Goal: Transaction & Acquisition: Purchase product/service

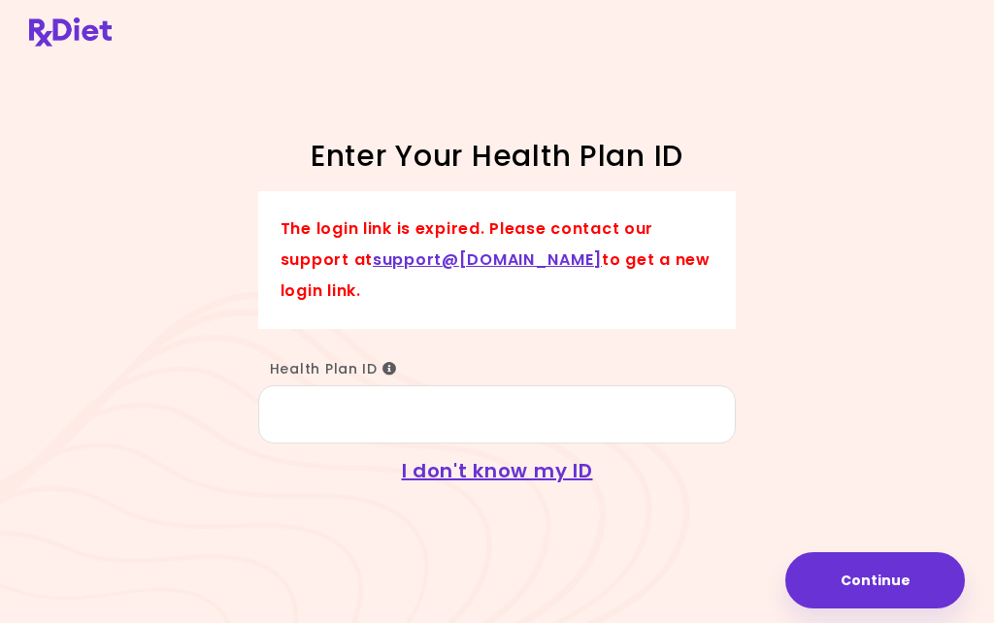
scroll to position [22, 0]
click at [352, 423] on input "Health Plan ID" at bounding box center [497, 415] width 479 height 58
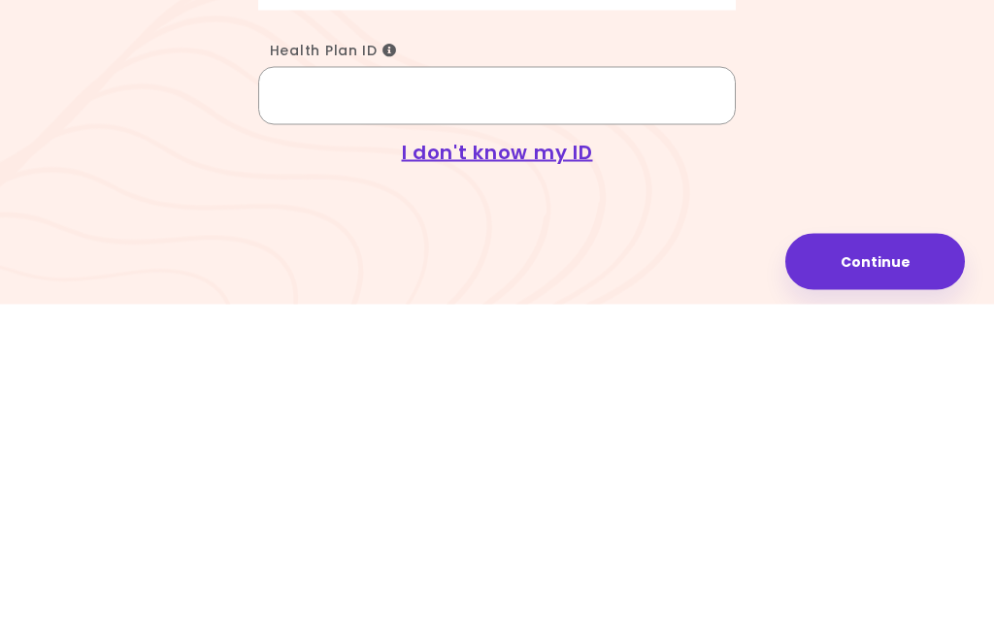
scroll to position [84, 0]
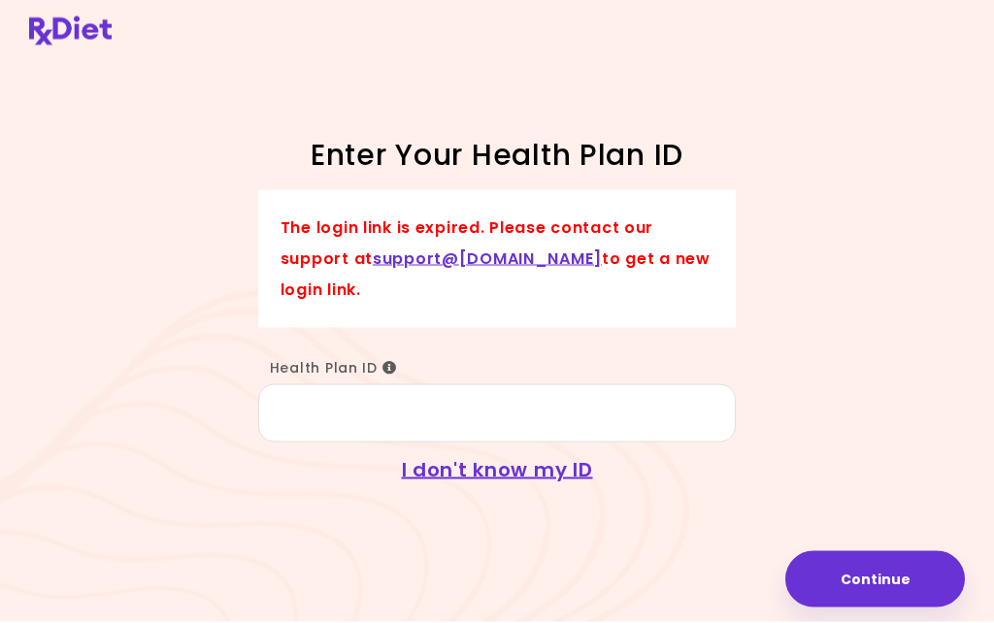
scroll to position [84, 0]
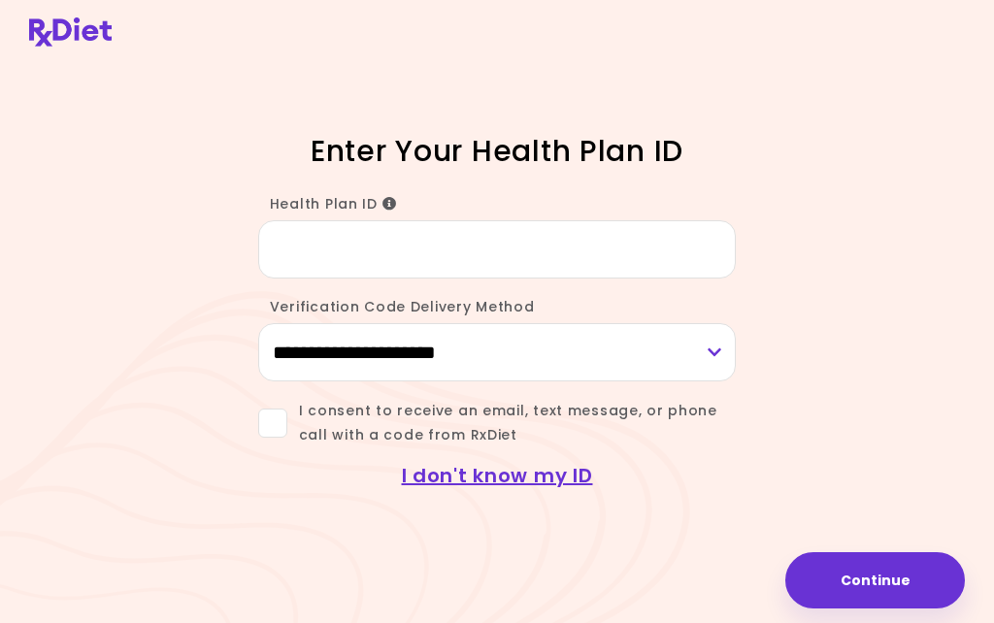
click at [307, 279] on input "Health Plan ID" at bounding box center [497, 249] width 479 height 58
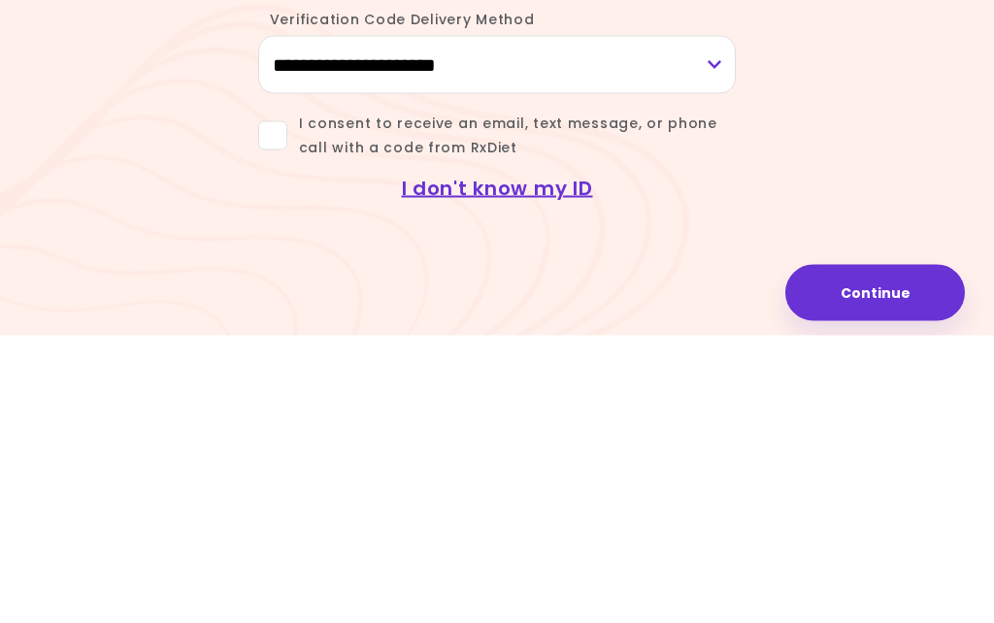
type input "*********"
click at [710, 323] on select "**********" at bounding box center [497, 352] width 479 height 58
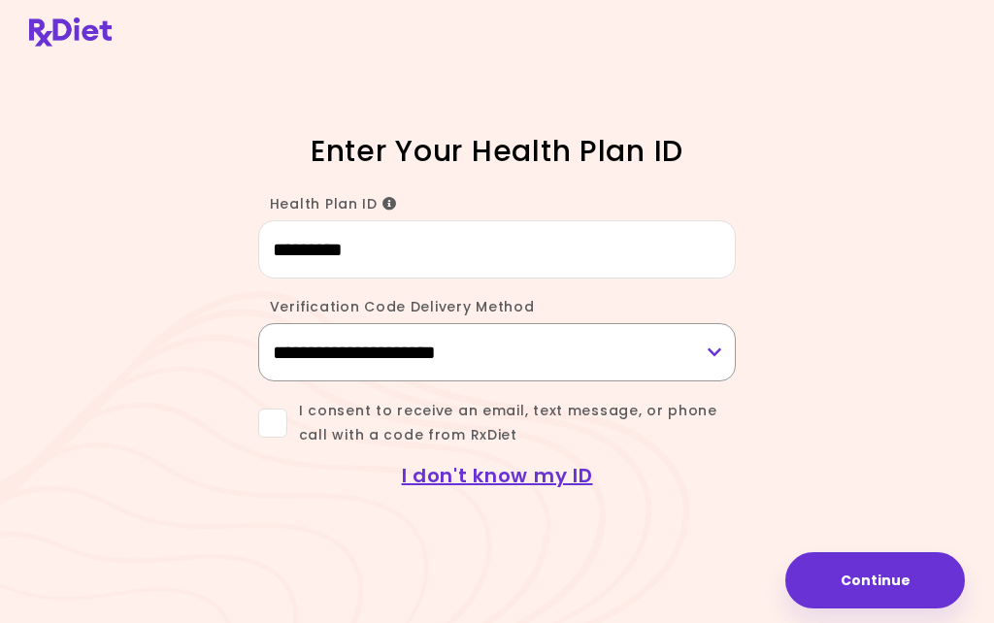
select select "***"
click at [889, 582] on button "Continue" at bounding box center [876, 581] width 180 height 56
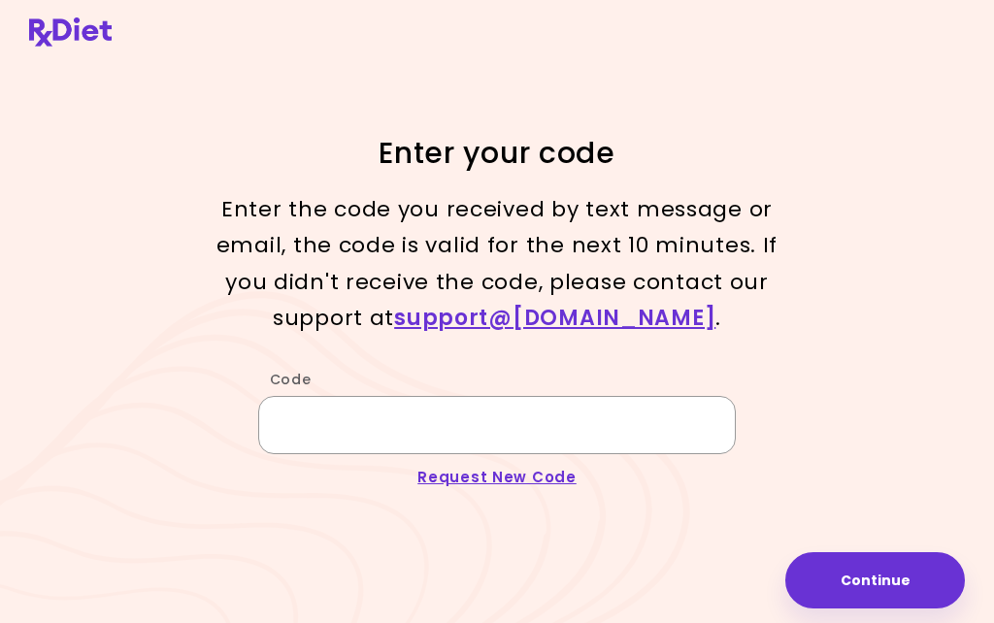
click at [306, 396] on input "Code" at bounding box center [497, 425] width 479 height 58
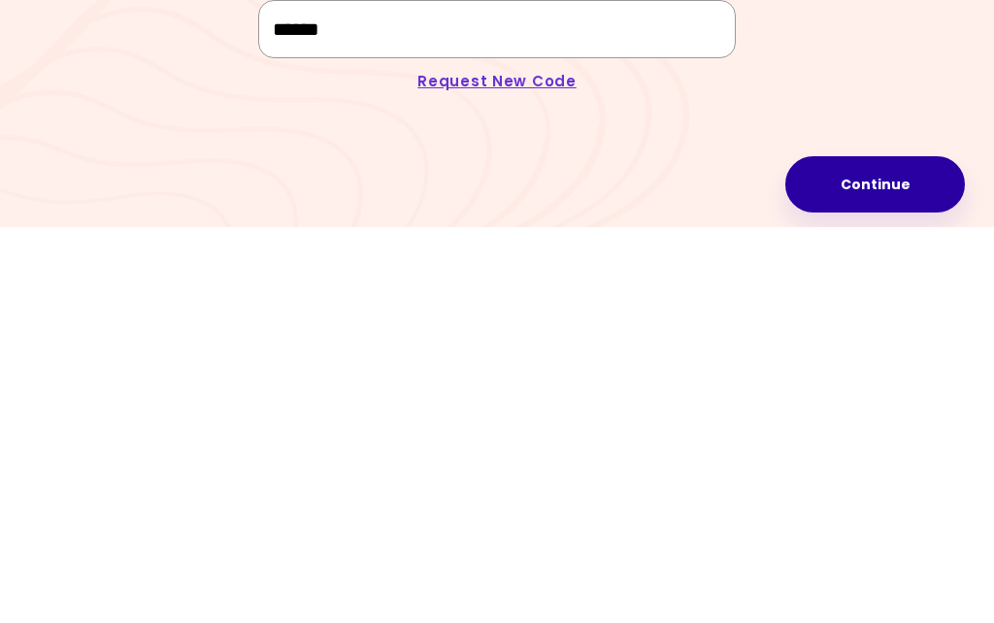
type input "******"
click at [887, 553] on button "Continue" at bounding box center [876, 581] width 180 height 56
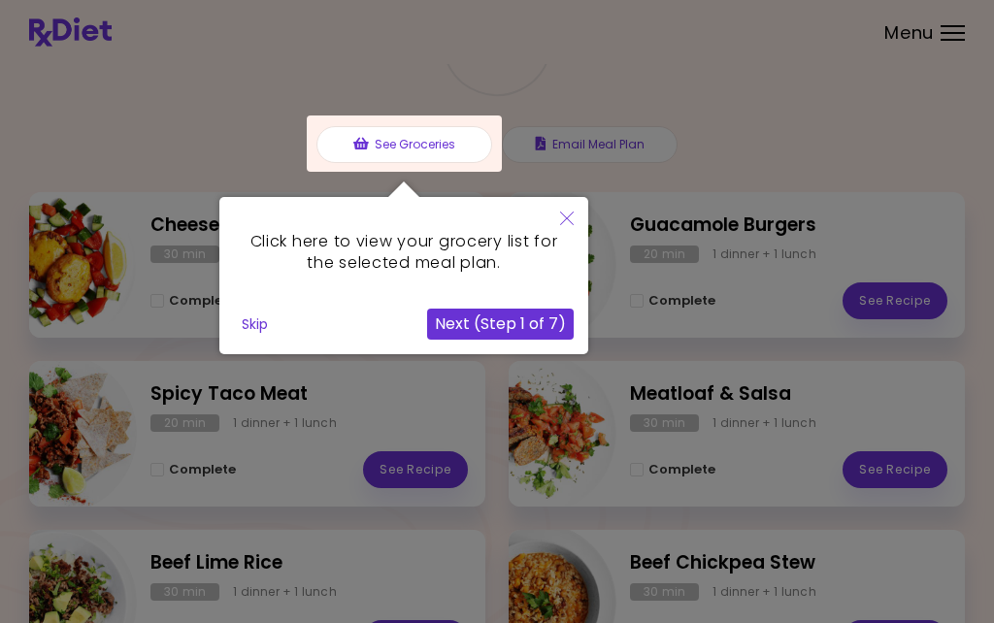
scroll to position [165, 0]
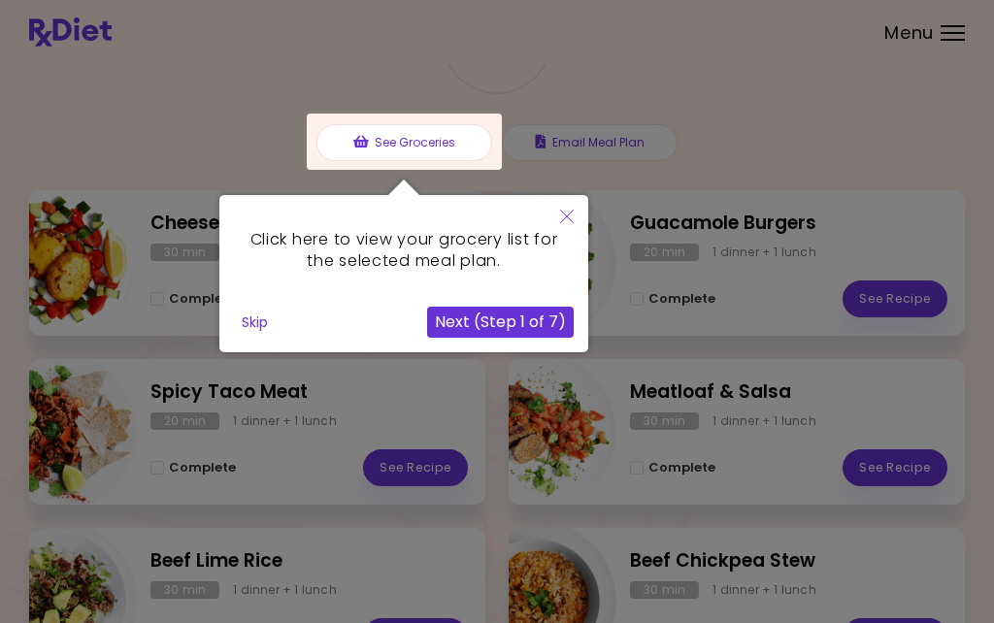
click at [496, 332] on button "Next (Step 1 of 7)" at bounding box center [500, 322] width 147 height 31
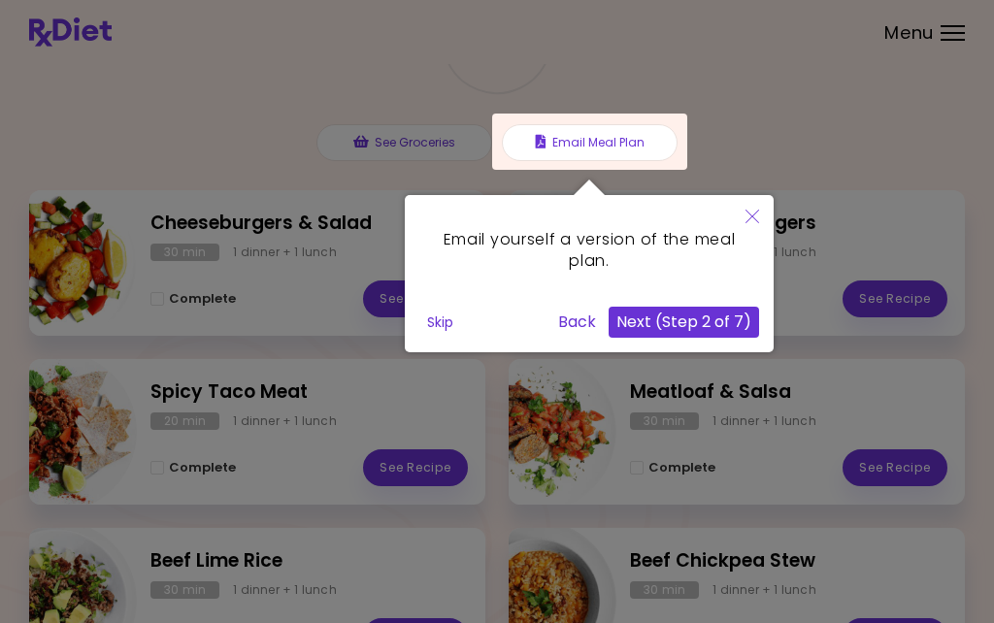
click at [433, 335] on button "Skip" at bounding box center [440, 322] width 42 height 29
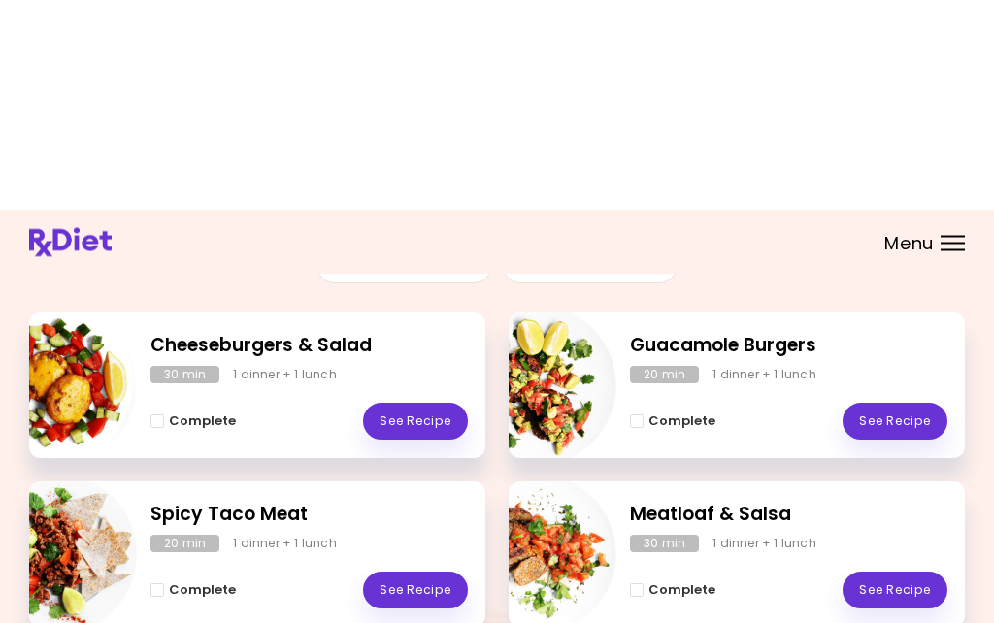
scroll to position [0, 0]
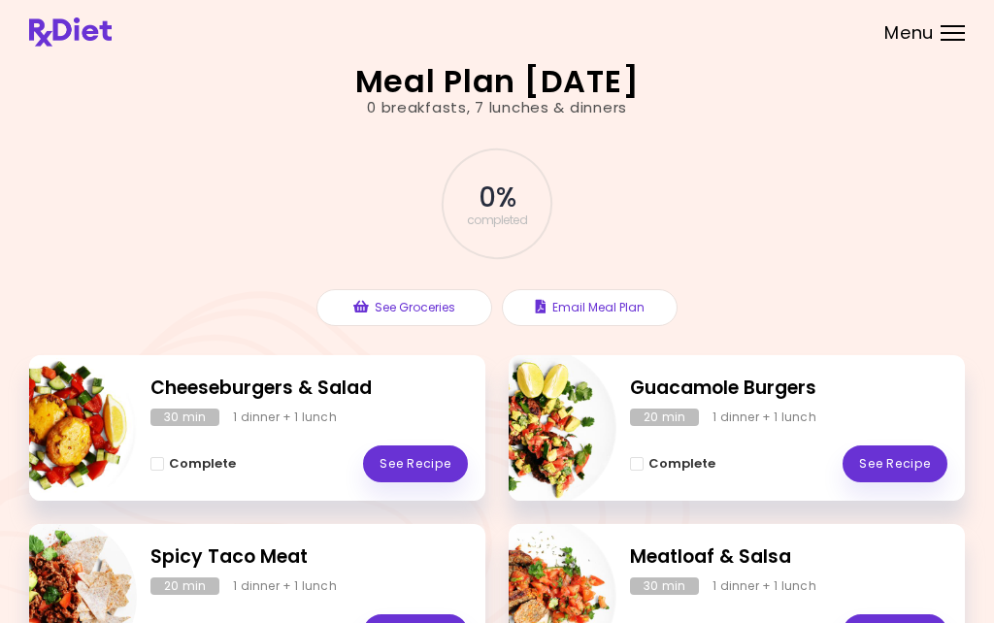
click at [414, 298] on button "See Groceries" at bounding box center [405, 307] width 176 height 37
click at [931, 35] on span "Menu" at bounding box center [910, 32] width 50 height 17
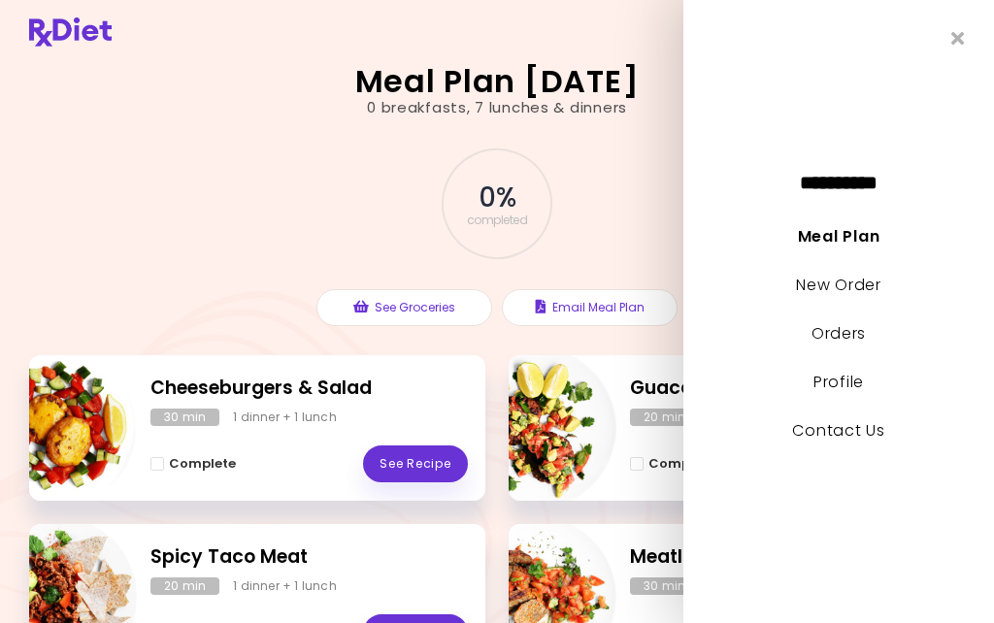
click at [881, 296] on link "New Order" at bounding box center [838, 285] width 84 height 22
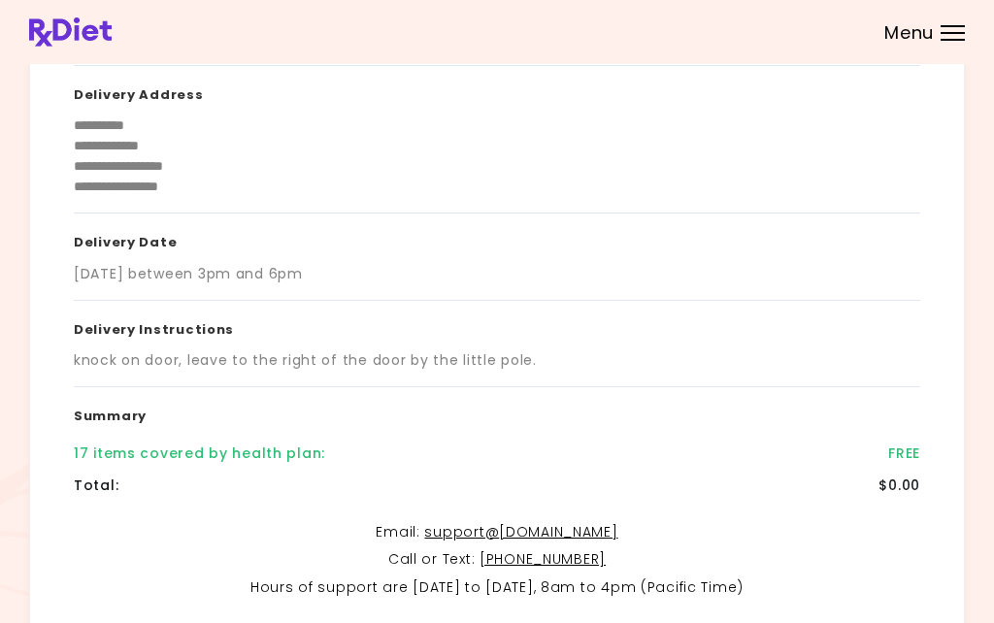
scroll to position [187, 0]
click at [221, 461] on div "17 items covered by health plan :" at bounding box center [200, 456] width 252 height 20
click at [181, 462] on div "17 items covered by health plan : FREE" at bounding box center [497, 456] width 847 height 32
click at [175, 446] on div "17 items covered by health plan :" at bounding box center [200, 456] width 252 height 20
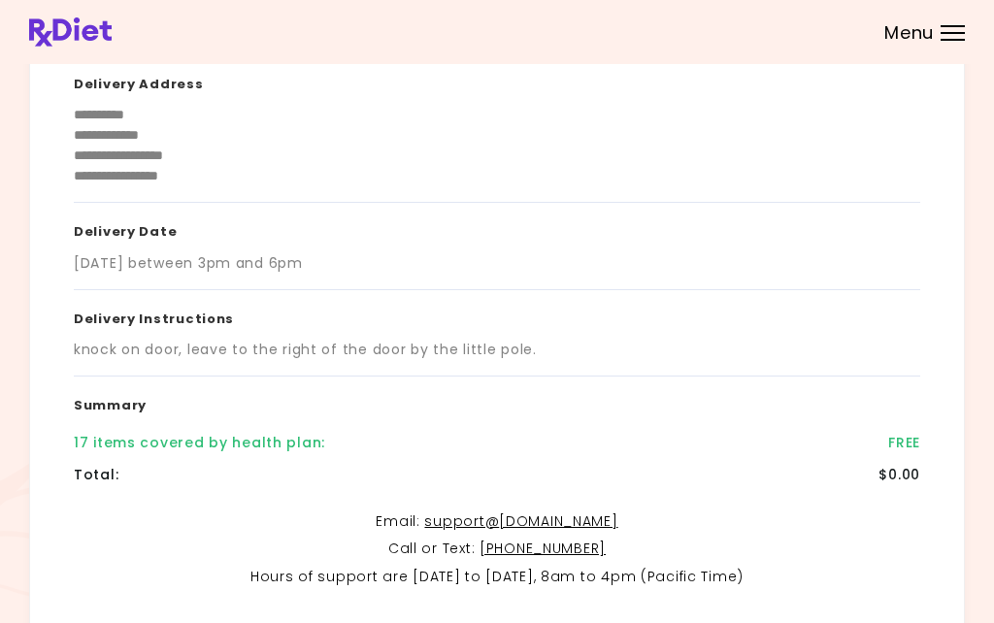
scroll to position [198, 0]
click at [257, 442] on div "17 items covered by health plan :" at bounding box center [200, 445] width 252 height 20
click at [176, 424] on h3 "Summary" at bounding box center [497, 404] width 847 height 50
click at [182, 463] on div "Total : $0.00" at bounding box center [497, 477] width 847 height 32
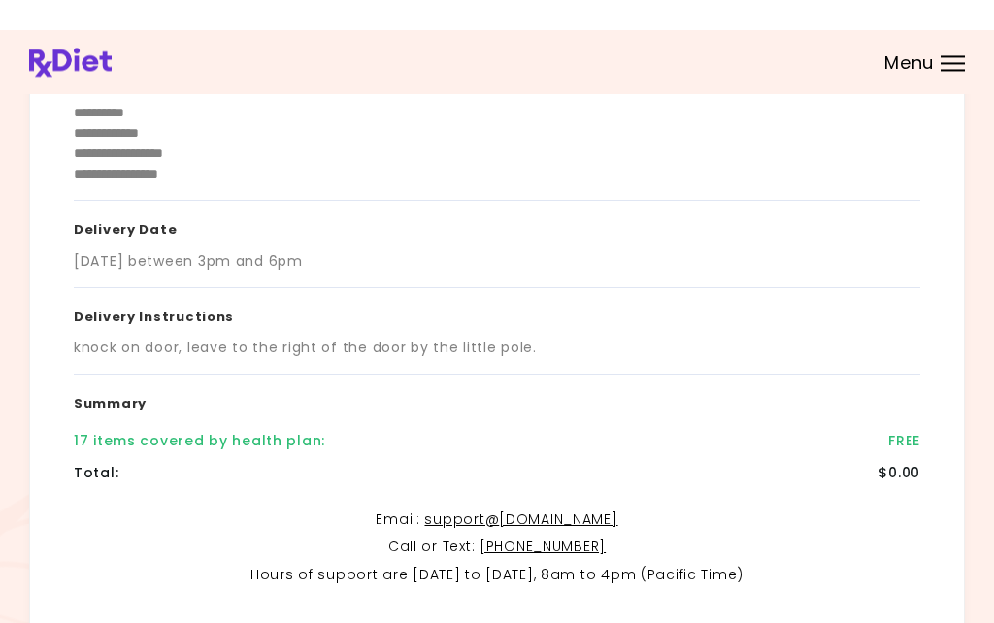
scroll to position [0, 0]
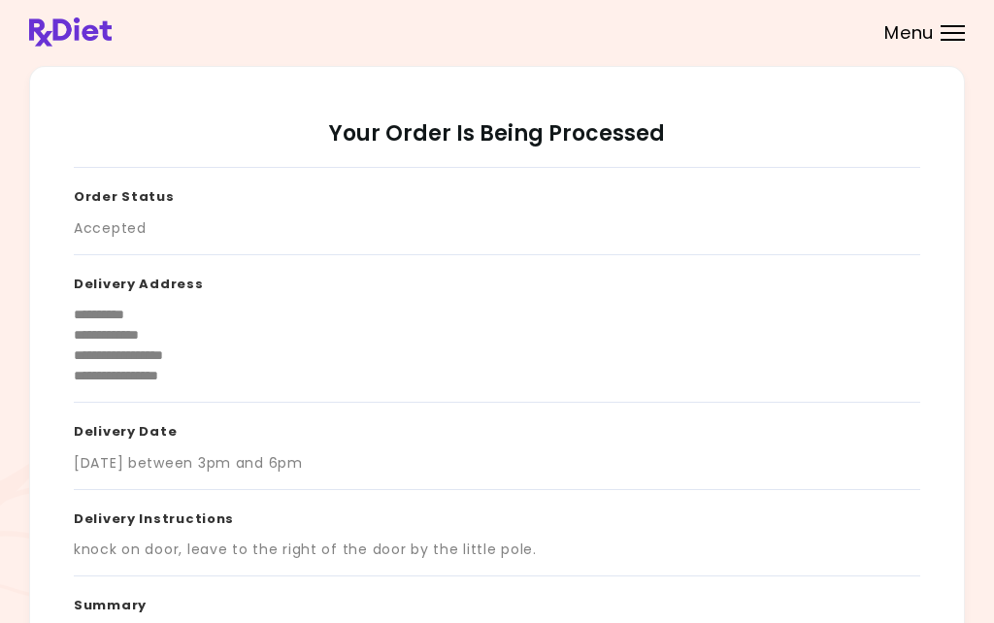
click at [953, 37] on div "Menu" at bounding box center [953, 33] width 24 height 16
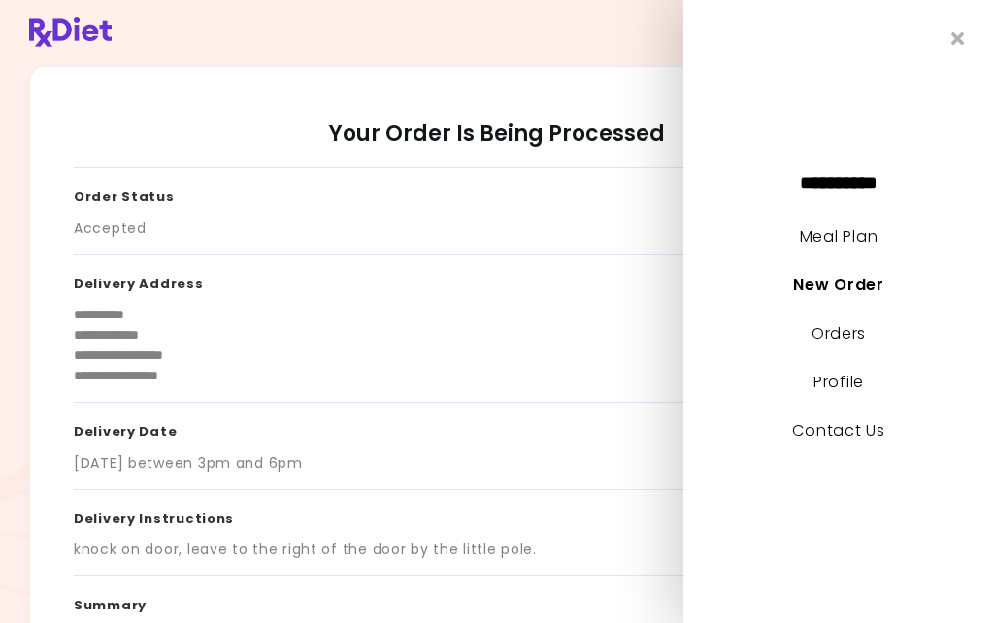
click at [877, 248] on link "Meal Plan" at bounding box center [839, 236] width 78 height 22
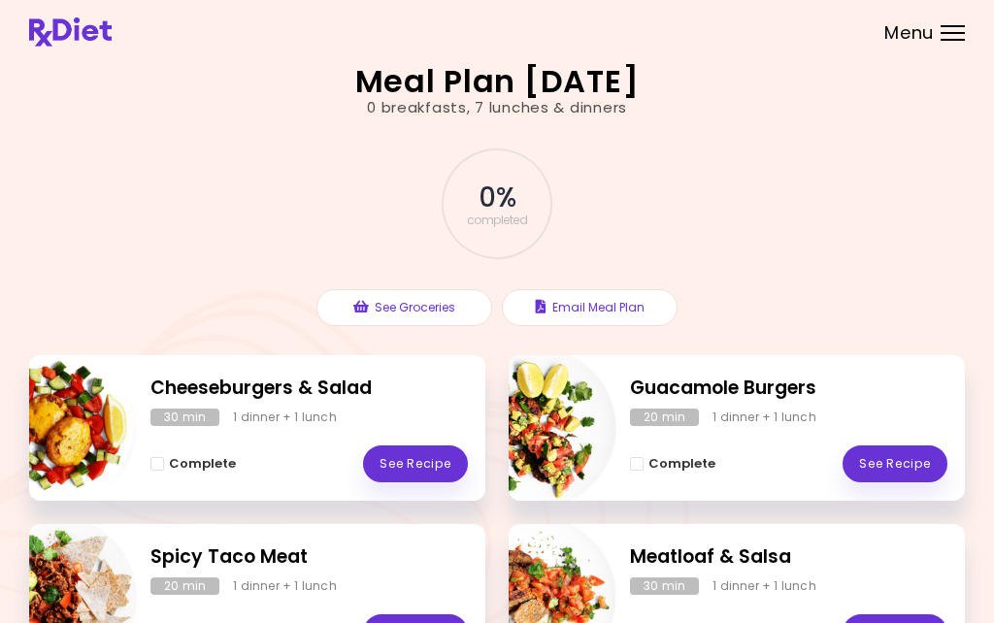
click at [929, 32] on span "Menu" at bounding box center [910, 32] width 50 height 17
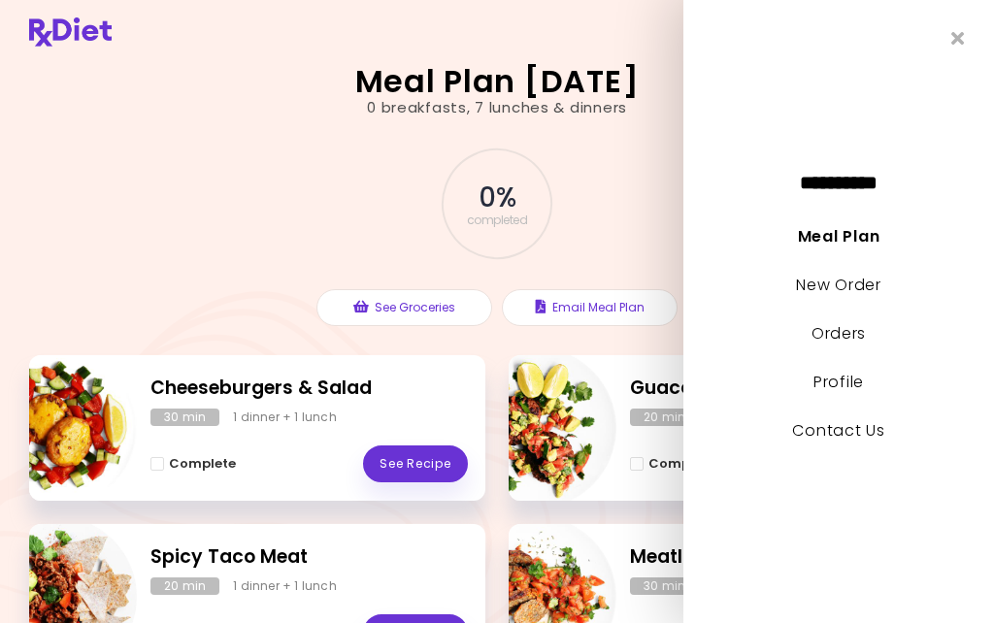
click at [937, 367] on li "Orders" at bounding box center [839, 343] width 311 height 49
click at [847, 345] on link "Orders" at bounding box center [839, 333] width 54 height 22
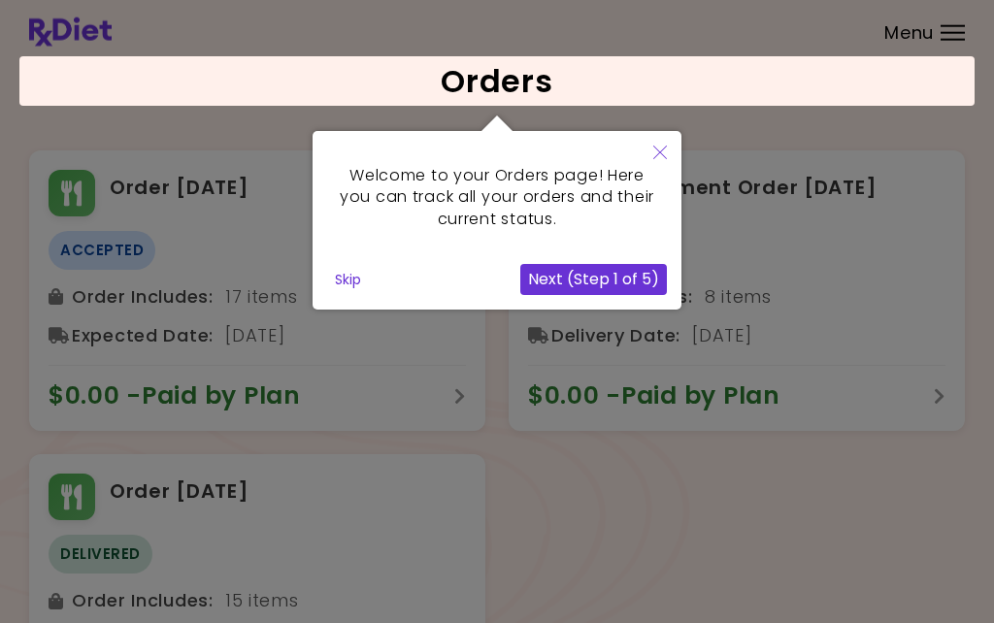
scroll to position [35, 0]
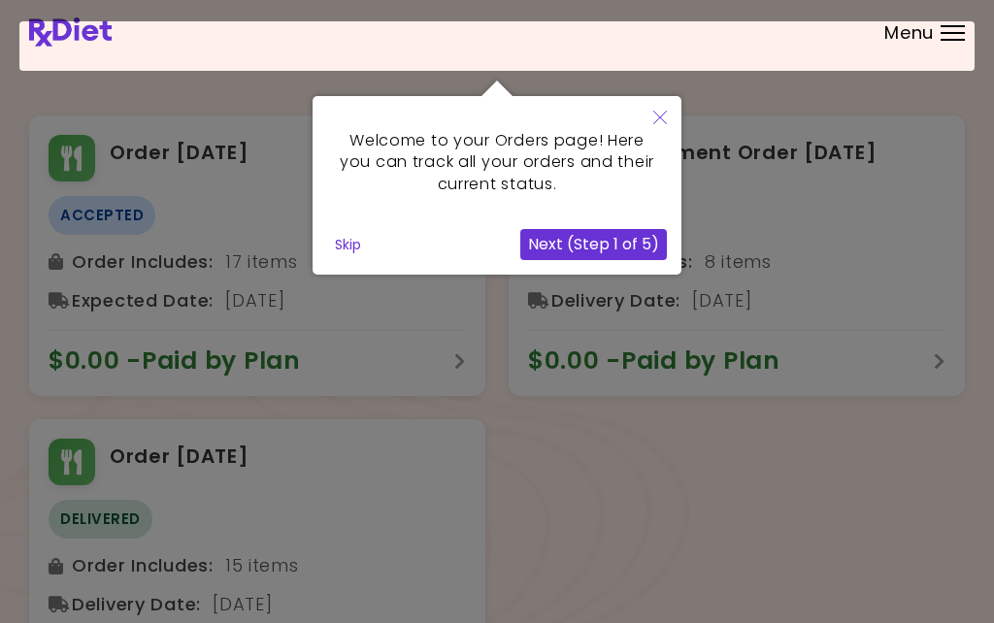
click at [608, 243] on button "Next (Step 1 of 5)" at bounding box center [593, 244] width 147 height 31
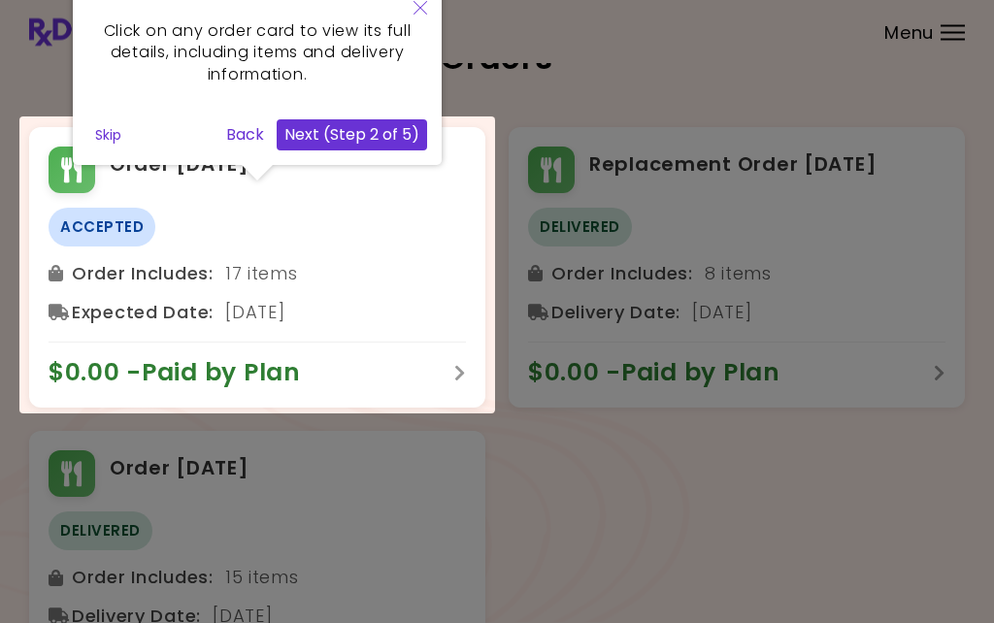
scroll to position [0, 0]
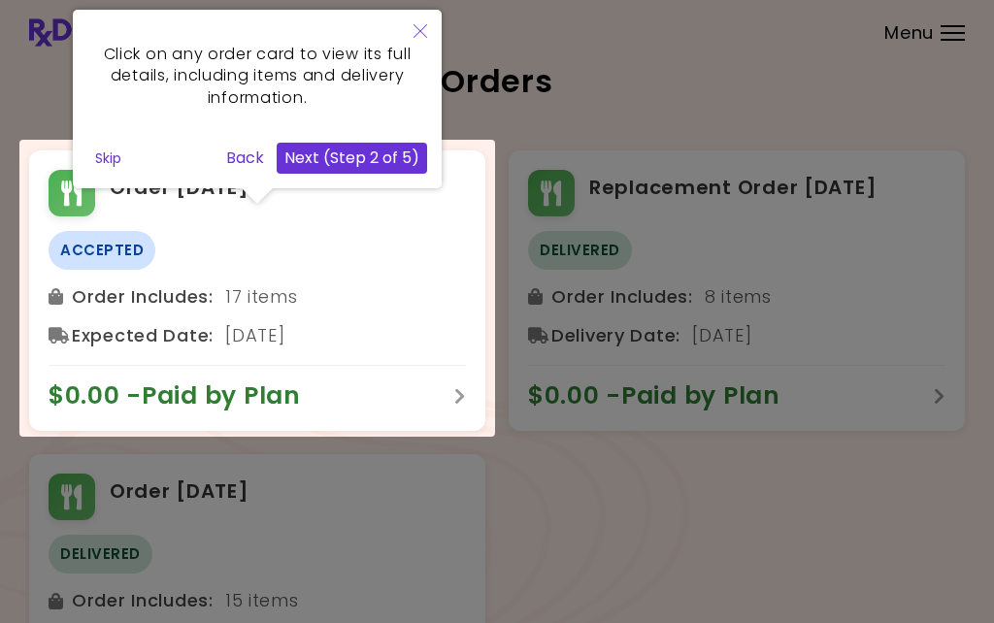
click at [363, 151] on button "Next (Step 2 of 5)" at bounding box center [352, 158] width 151 height 31
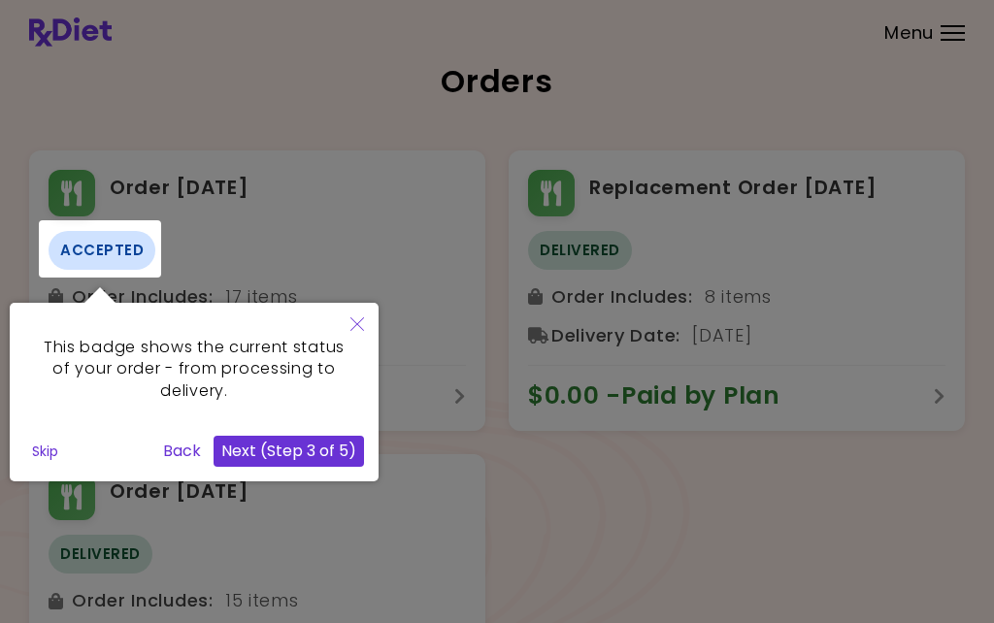
click at [96, 249] on div at bounding box center [100, 248] width 122 height 57
click at [182, 453] on button "Back" at bounding box center [181, 451] width 53 height 31
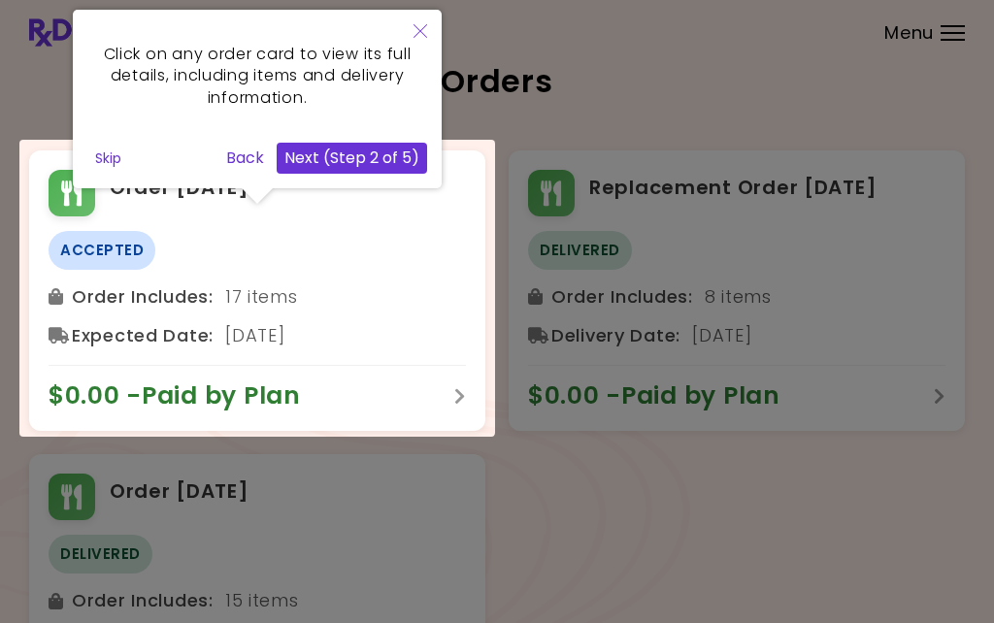
click at [245, 160] on button "Back" at bounding box center [244, 158] width 53 height 31
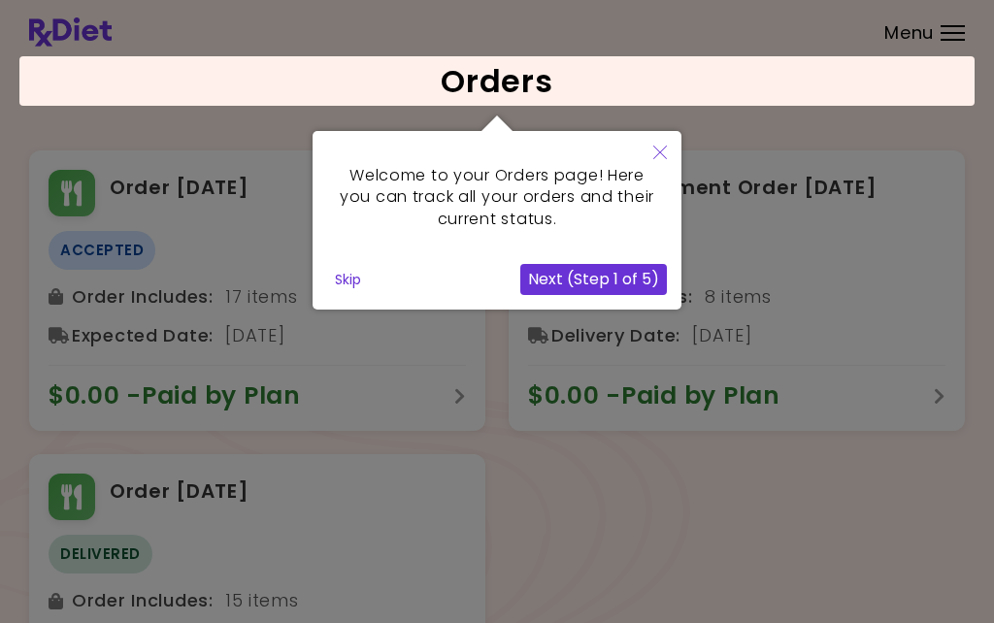
click at [352, 279] on button "Skip" at bounding box center [348, 279] width 42 height 29
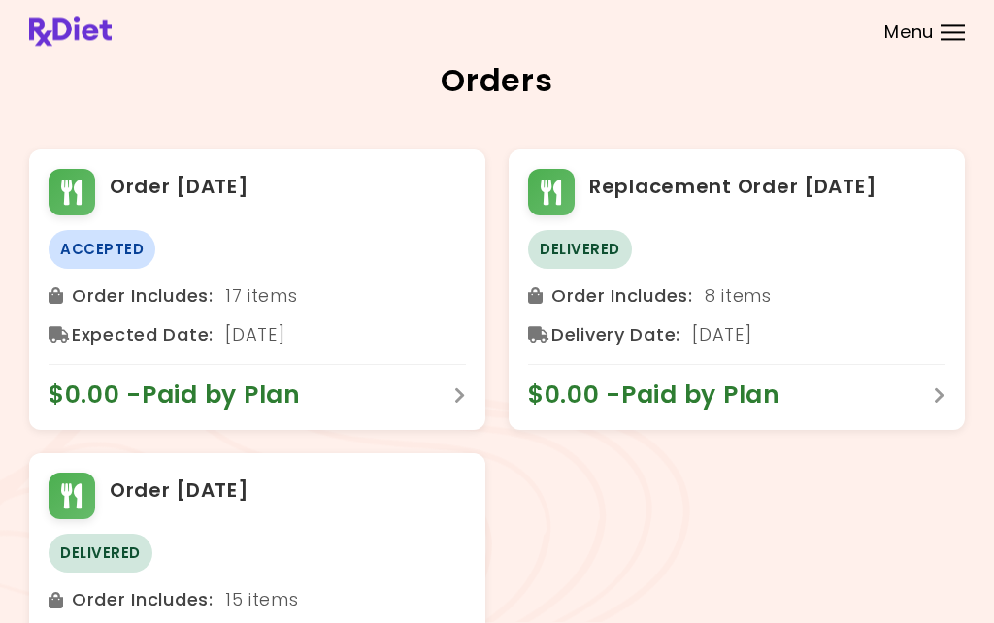
scroll to position [76, 0]
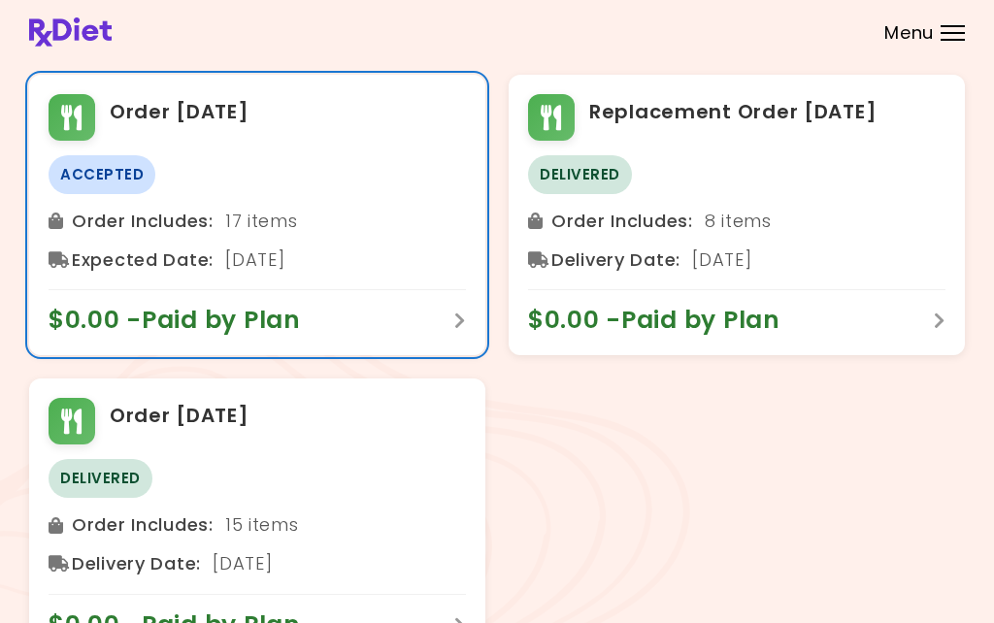
click at [228, 217] on div "Order Includes : 17 items" at bounding box center [258, 221] width 418 height 31
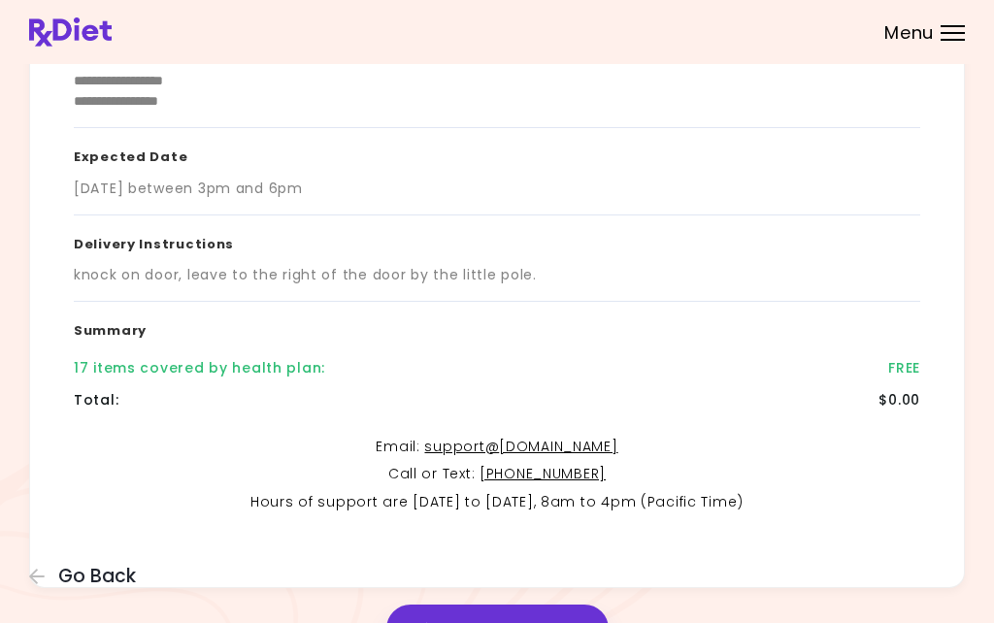
scroll to position [273, 0]
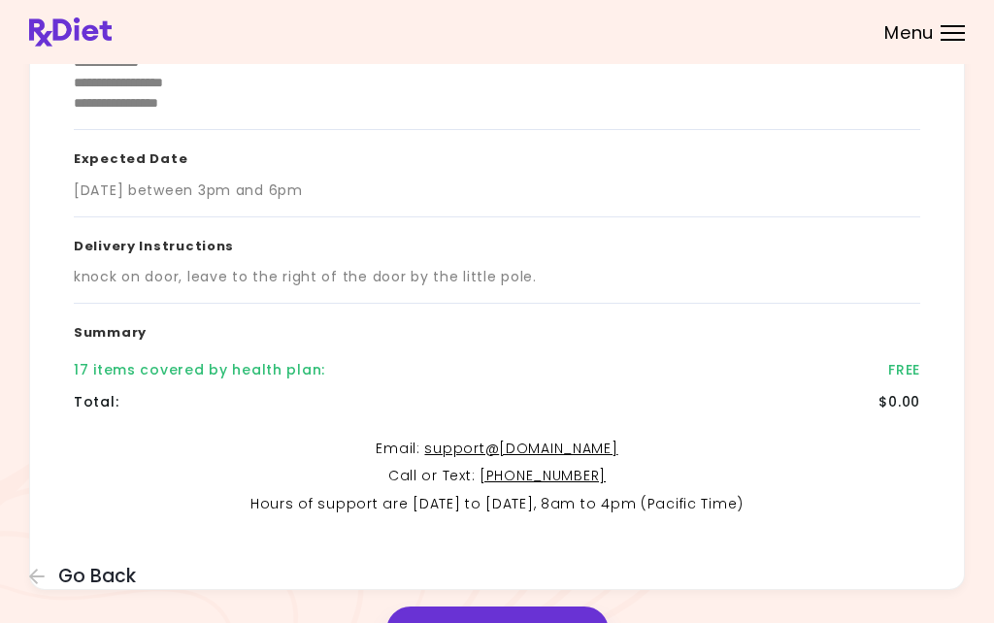
click at [535, 622] on button "View Grocery List" at bounding box center [497, 631] width 222 height 49
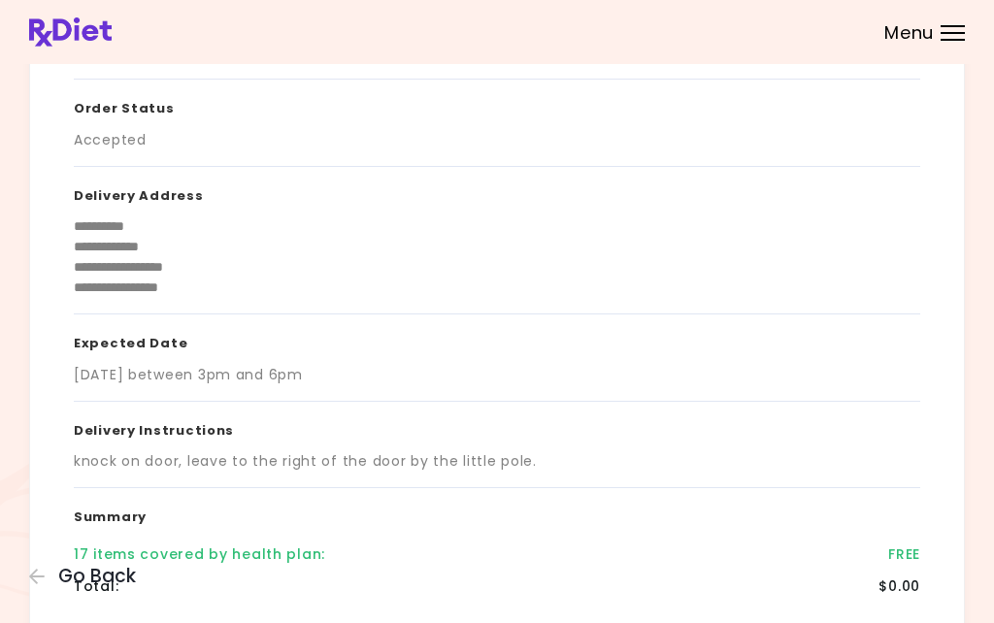
scroll to position [91, 0]
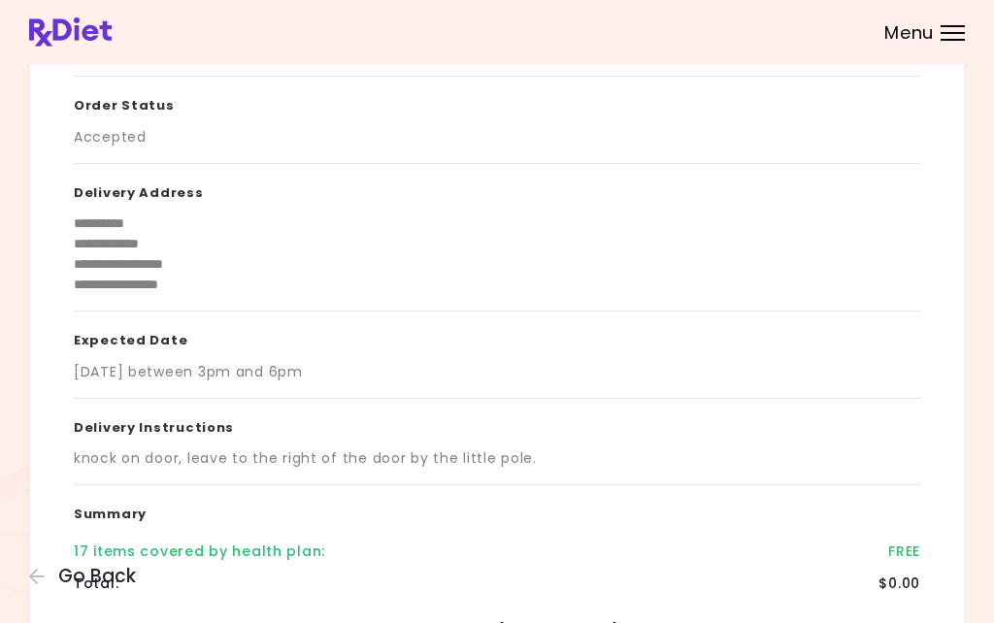
click at [285, 373] on div "[DATE] between 3pm and 6pm" at bounding box center [188, 372] width 229 height 20
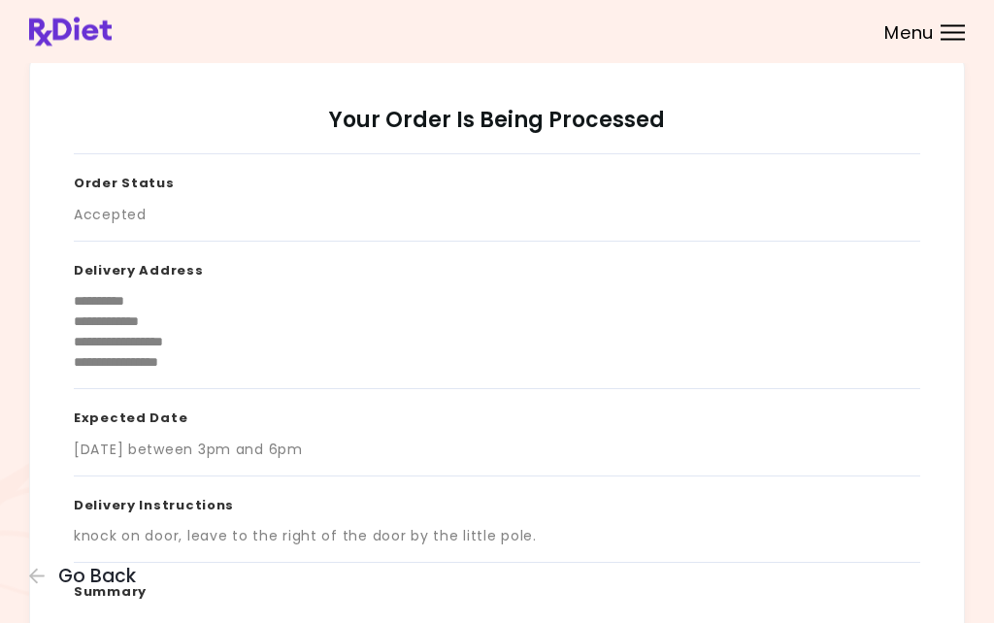
scroll to position [0, 0]
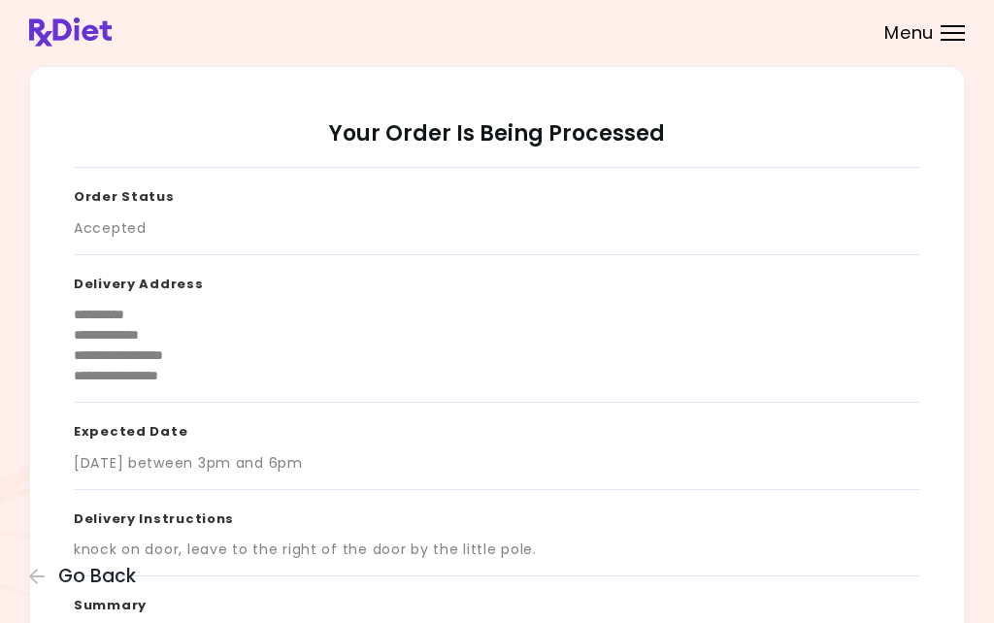
click at [933, 35] on span "Menu" at bounding box center [910, 32] width 50 height 17
click at [531, 381] on div "**********" at bounding box center [497, 346] width 847 height 82
